Goal: Task Accomplishment & Management: Manage account settings

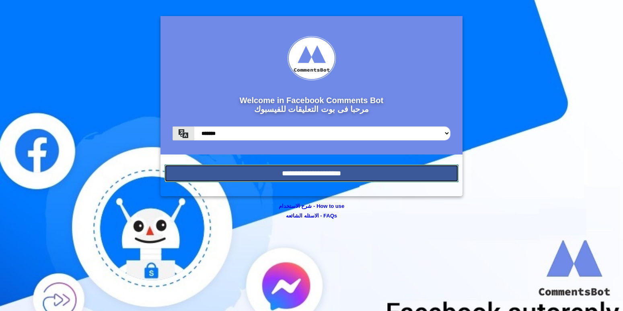
click at [312, 177] on input "**********" at bounding box center [311, 174] width 294 height 18
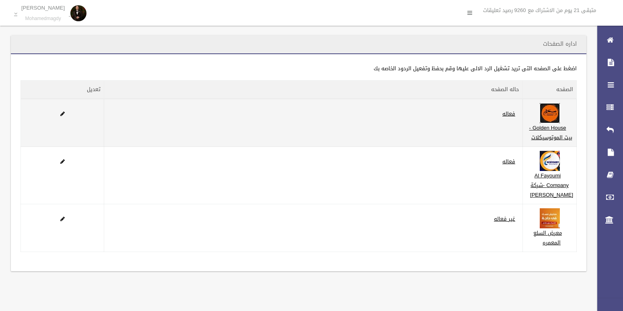
click at [559, 119] on img at bounding box center [549, 113] width 20 height 20
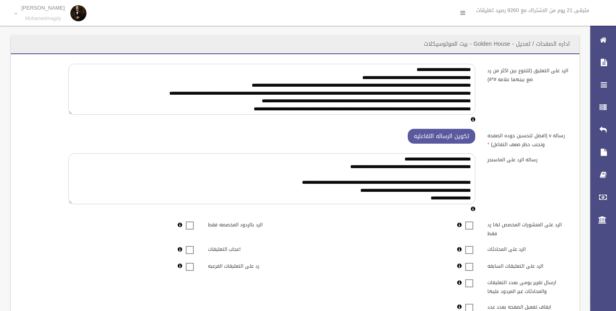
scroll to position [168, 0]
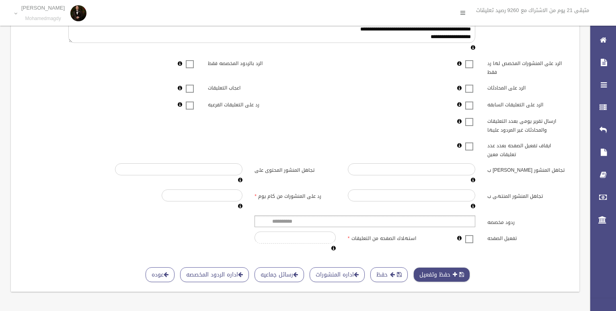
click at [446, 269] on button "حفظ وتفعيل" at bounding box center [441, 275] width 57 height 15
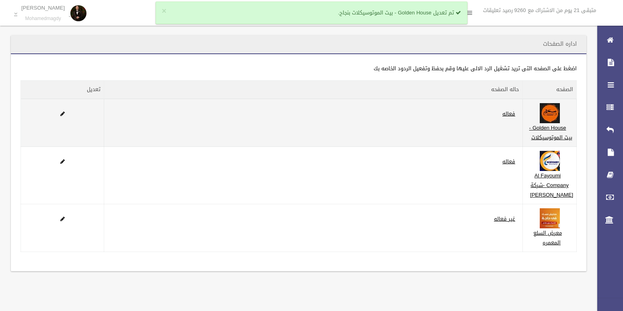
click at [452, 133] on td "فعاله" at bounding box center [313, 123] width 418 height 48
click at [547, 134] on link "Golden House - بيت الموتوسيكلات" at bounding box center [550, 133] width 43 height 20
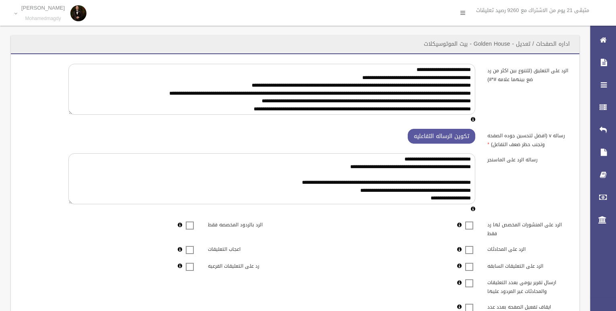
scroll to position [168, 0]
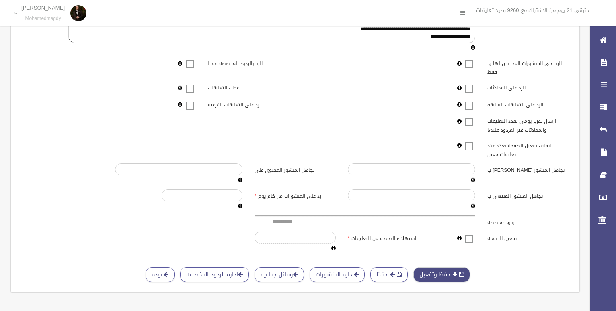
click at [441, 271] on button "حفظ وتفعيل" at bounding box center [441, 275] width 57 height 15
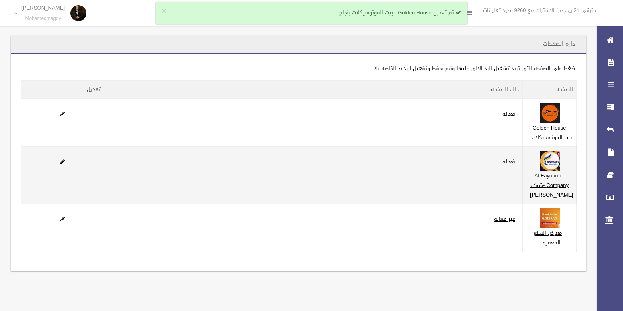
click at [542, 176] on td "Al Fayoumi Company -شركة [PERSON_NAME]" at bounding box center [549, 175] width 54 height 57
click at [552, 171] on img at bounding box center [549, 161] width 20 height 20
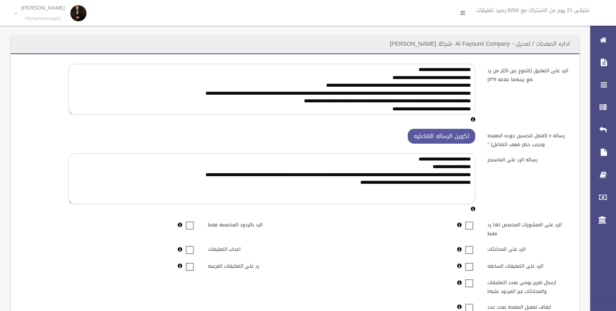
scroll to position [168, 0]
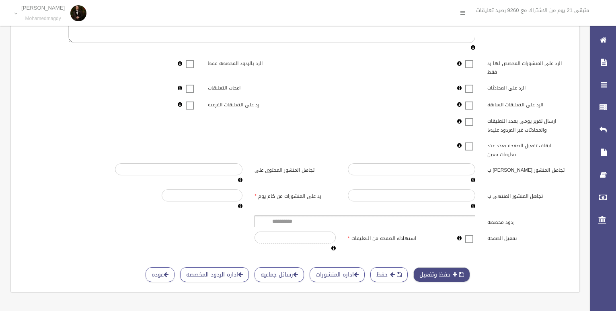
click at [446, 268] on button "حفظ وتفعيل" at bounding box center [441, 275] width 57 height 15
